Goal: Navigation & Orientation: Find specific page/section

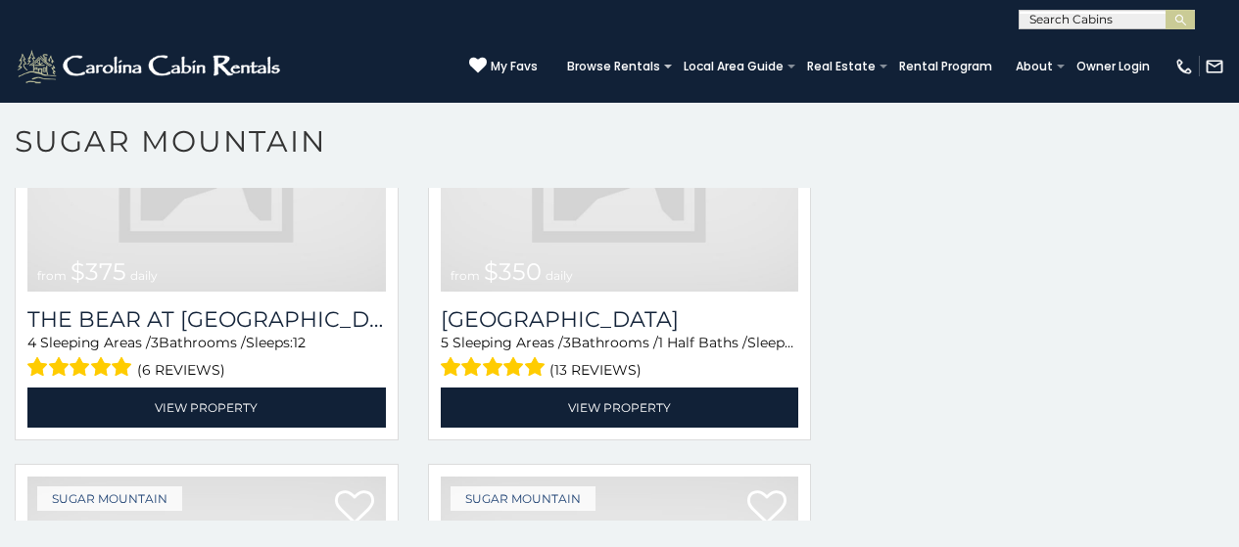
scroll to position [5868, 0]
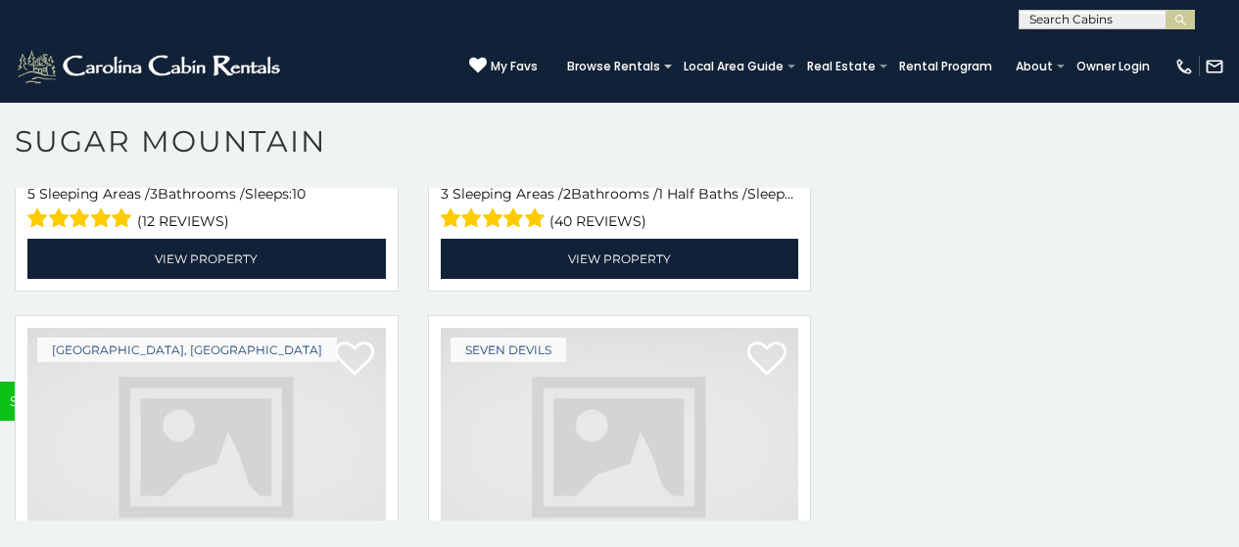
click at [464, 374] on img at bounding box center [620, 448] width 358 height 240
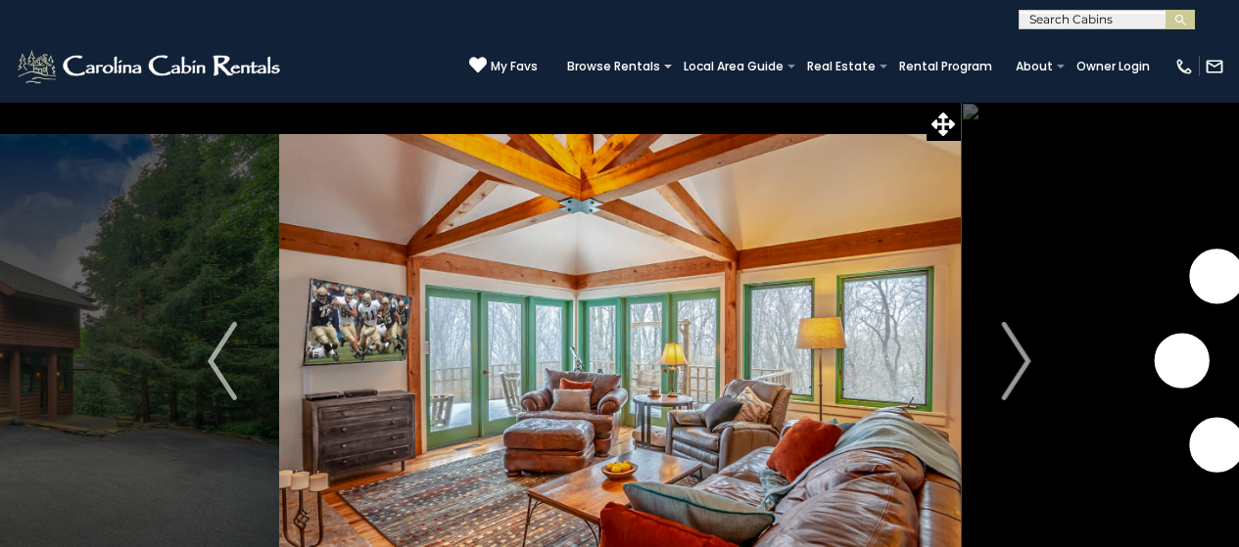
scroll to position [78, 0]
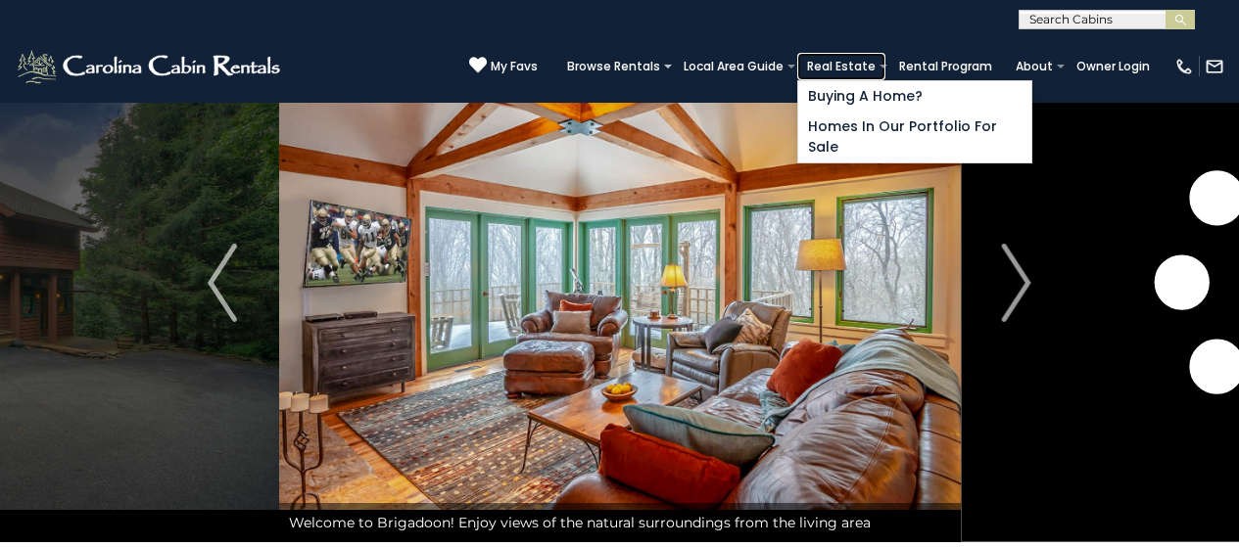
click at [885, 59] on link "Real Estate" at bounding box center [841, 66] width 88 height 27
